Goal: Task Accomplishment & Management: Complete application form

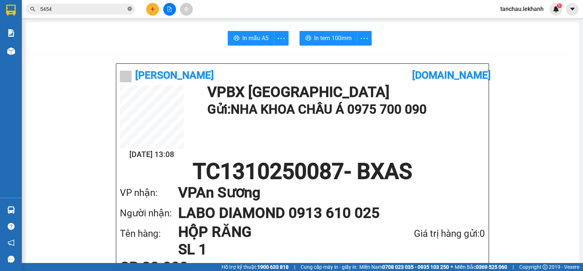
click at [129, 8] on icon "close-circle" at bounding box center [130, 9] width 4 height 4
click at [154, 11] on icon "plus" at bounding box center [152, 9] width 5 height 5
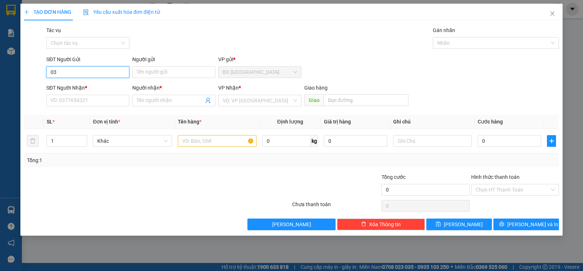
type input "0"
click at [111, 102] on input "SĐT Người Nhận *" at bounding box center [87, 101] width 83 height 12
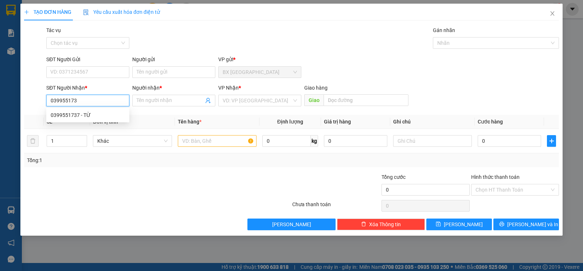
type input "0399551737"
click at [111, 113] on div "0399551737 - TỪ" at bounding box center [88, 115] width 74 height 8
type input "TỪ"
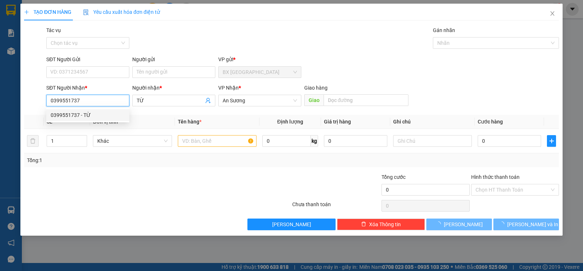
type input "30.000"
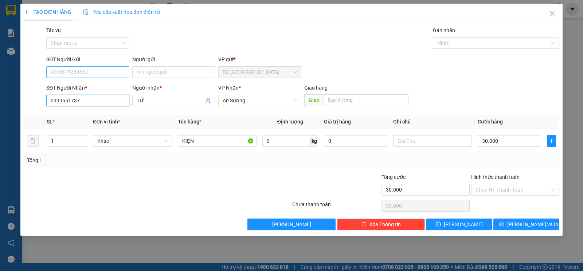
type input "0399551737"
click at [119, 67] on input "SĐT Người Gửi" at bounding box center [87, 72] width 83 height 12
click at [99, 97] on div "0917616844 - [PERSON_NAME]" at bounding box center [92, 98] width 82 height 8
type input "0917616844"
type input "ĐĂNG"
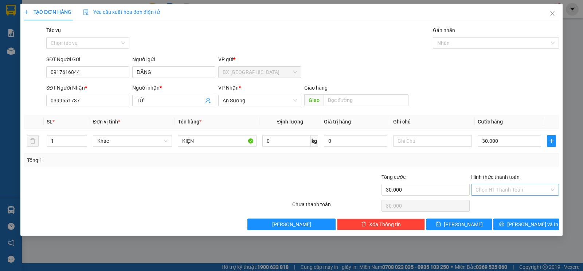
click at [514, 189] on input "Hình thức thanh toán" at bounding box center [513, 190] width 74 height 11
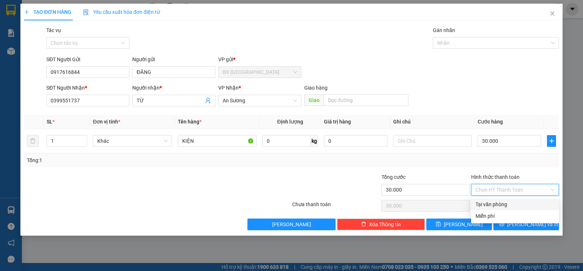
click at [496, 206] on div "Tại văn phòng" at bounding box center [515, 205] width 79 height 8
type input "0"
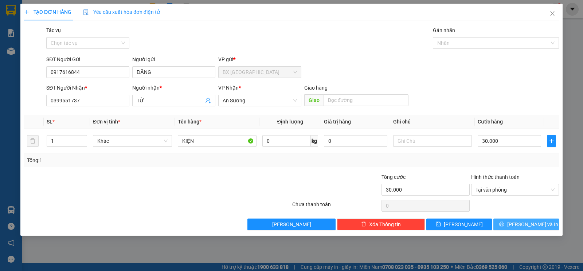
click at [544, 229] on button "[PERSON_NAME] và In" at bounding box center [527, 225] width 66 height 12
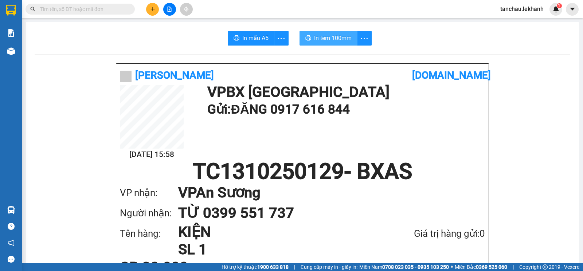
click at [332, 42] on span "In tem 100mm" at bounding box center [333, 38] width 38 height 9
click at [150, 5] on button at bounding box center [152, 9] width 13 height 13
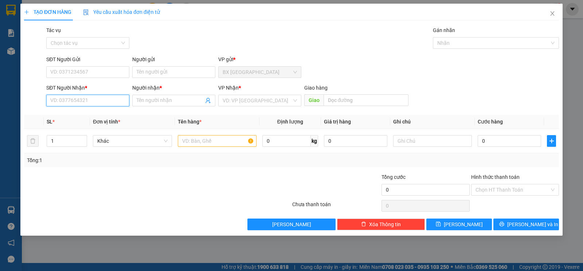
click at [109, 101] on input "SĐT Người Nhận *" at bounding box center [87, 101] width 83 height 12
type input "0973726762"
click at [158, 100] on input "Người nhận *" at bounding box center [170, 101] width 67 height 8
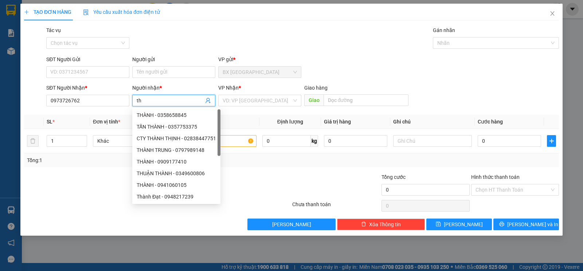
type input "t"
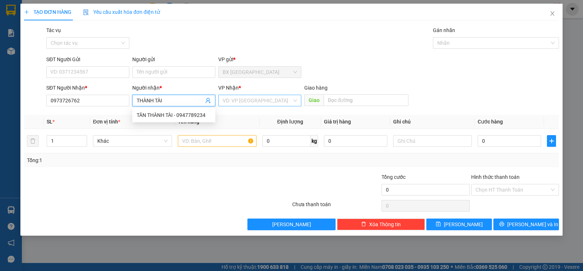
type input "THÀNH TÀI"
click at [246, 99] on input "search" at bounding box center [257, 100] width 69 height 11
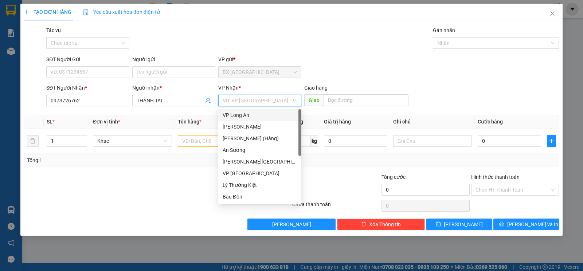
type input "X"
type input "T"
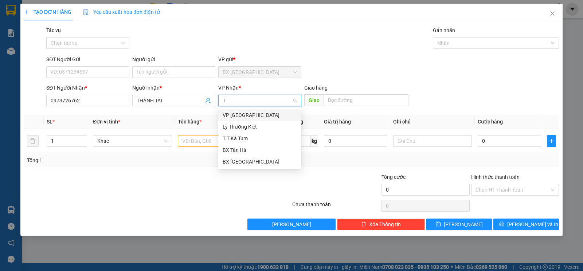
click at [251, 112] on div "VP [GEOGRAPHIC_DATA]" at bounding box center [260, 115] width 74 height 8
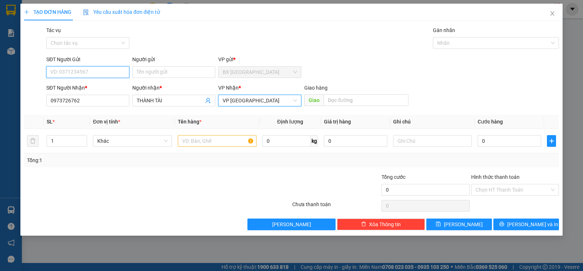
click at [105, 74] on input "SĐT Người Gửi" at bounding box center [87, 72] width 83 height 12
click at [78, 73] on input "SĐT Người Gửi" at bounding box center [87, 72] width 83 height 12
type input "0984621081"
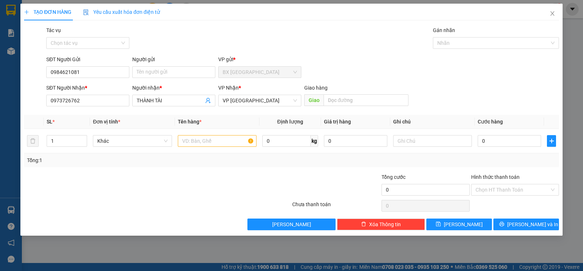
click at [191, 66] on div "Người gửi" at bounding box center [173, 60] width 83 height 11
click at [195, 62] on div "Người gửi" at bounding box center [173, 59] width 83 height 8
click at [195, 66] on input "Người gửi" at bounding box center [173, 72] width 83 height 12
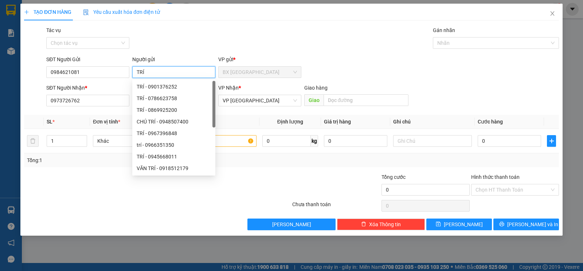
type input "TRÍ"
click at [229, 40] on div "Tác vụ Chọn tác vụ Gán nhãn Nhãn" at bounding box center [303, 39] width 516 height 26
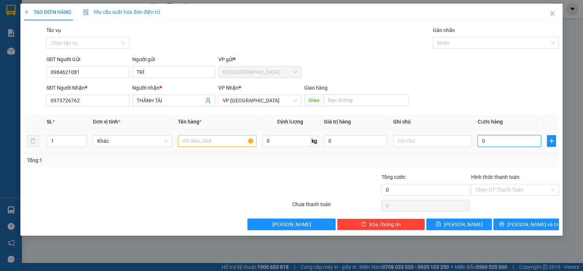
click at [493, 147] on input "0" at bounding box center [509, 141] width 63 height 12
type input "3"
type input "30"
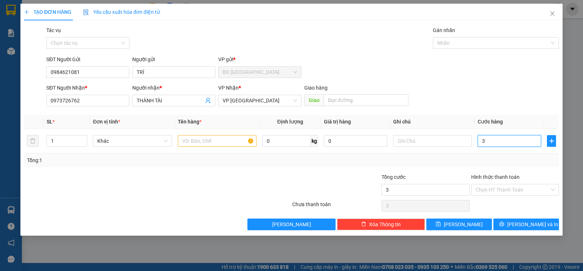
type input "30"
type input "30.000"
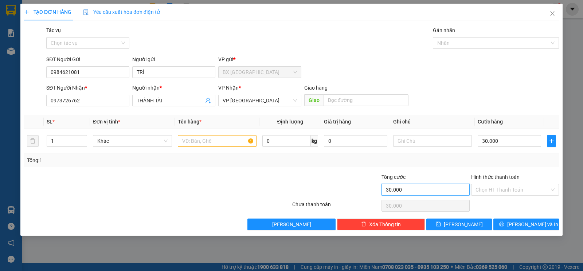
click at [407, 185] on input "30.000" at bounding box center [426, 190] width 88 height 12
click at [488, 186] on input "Hình thức thanh toán" at bounding box center [513, 190] width 74 height 11
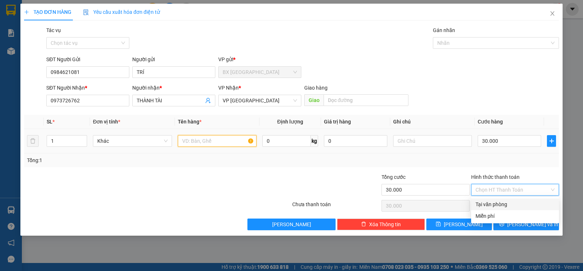
click at [200, 146] on input "text" at bounding box center [217, 141] width 79 height 12
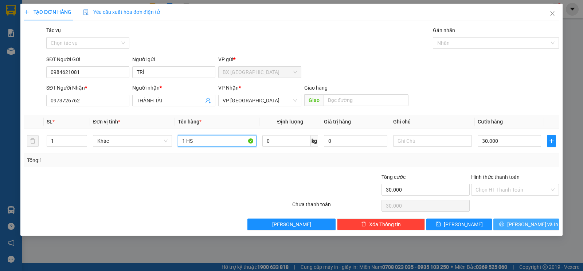
type input "1 HS"
drag, startPoint x: 502, startPoint y: 227, endPoint x: 441, endPoint y: 167, distance: 85.9
click at [441, 167] on div "Transit Pickup Surcharge Ids Transit Deliver Surcharge Ids Transit Deliver Surc…" at bounding box center [291, 128] width 535 height 204
click at [507, 196] on div "Hình thức thanh toán Chọn HT Thanh Toán" at bounding box center [516, 186] width 88 height 26
click at [508, 192] on input "Hình thức thanh toán" at bounding box center [513, 190] width 74 height 11
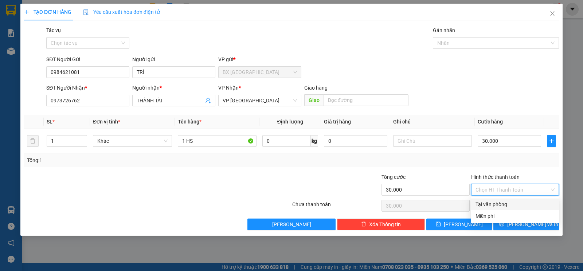
click at [503, 203] on div "Tại văn phòng" at bounding box center [515, 205] width 79 height 8
type input "0"
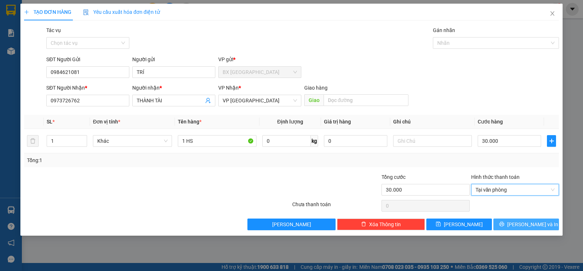
click at [533, 219] on button "[PERSON_NAME] và In" at bounding box center [527, 225] width 66 height 12
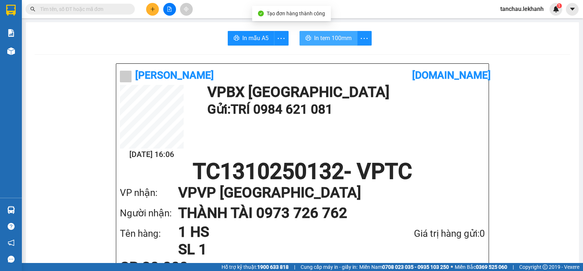
click at [318, 39] on span "In tem 100mm" at bounding box center [333, 38] width 38 height 9
click at [101, 9] on input "text" at bounding box center [83, 9] width 86 height 8
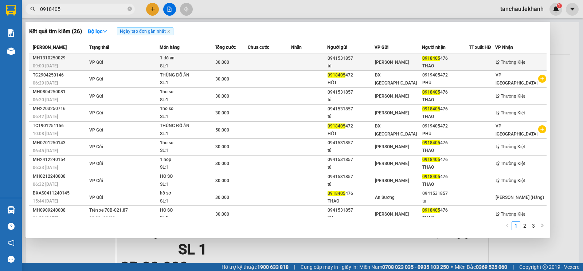
type input "0918405"
click at [263, 62] on td at bounding box center [269, 62] width 43 height 17
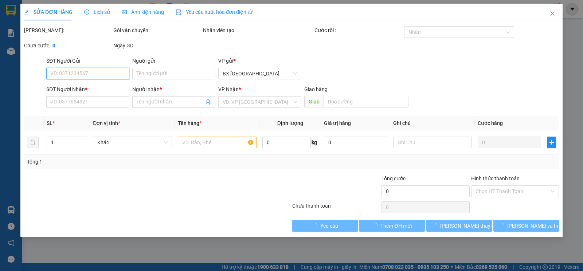
type input "0941531857"
type input "tú"
type input "0918405476"
type input "THAO"
type input "30.000"
